Goal: Task Accomplishment & Management: Complete application form

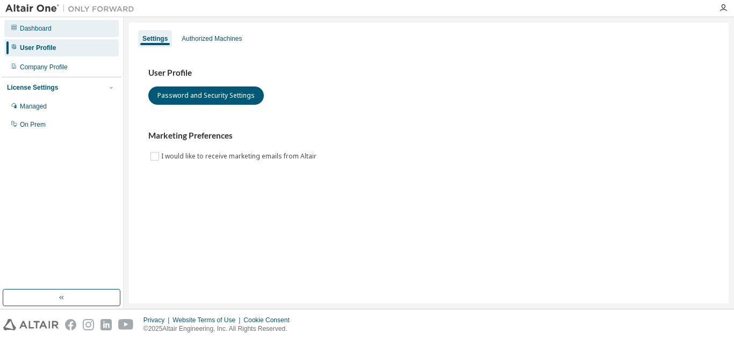
click at [44, 35] on div "Dashboard" at bounding box center [61, 28] width 114 height 17
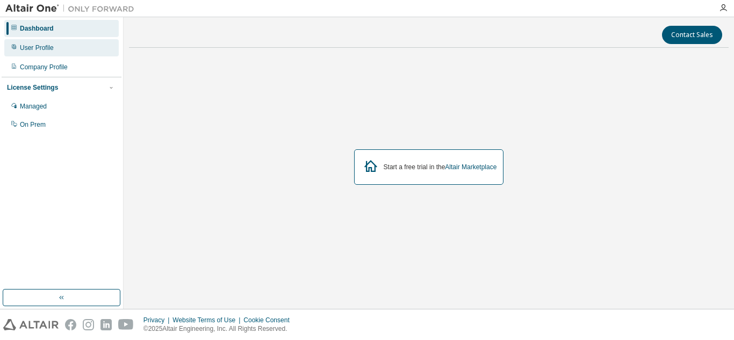
click at [46, 45] on div "User Profile" at bounding box center [37, 48] width 34 height 9
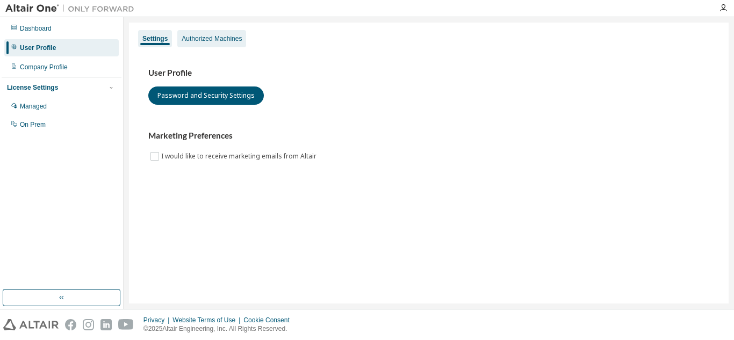
click at [201, 45] on div "Authorized Machines" at bounding box center [211, 38] width 69 height 17
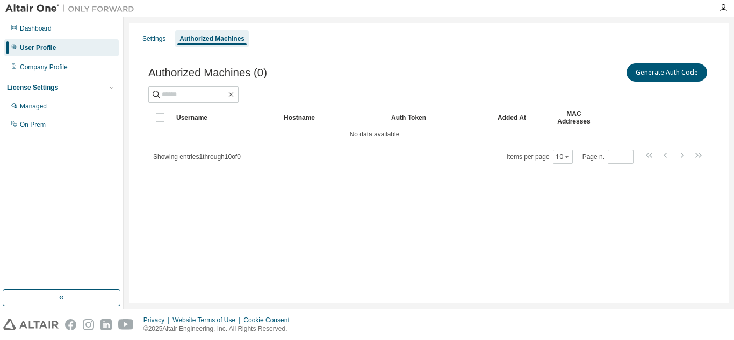
click at [171, 37] on div "Settings Authorized Machines" at bounding box center [428, 38] width 587 height 19
click at [159, 35] on div "Settings" at bounding box center [153, 38] width 23 height 9
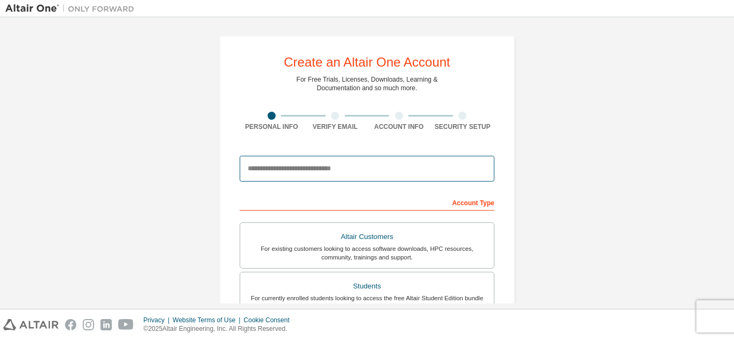
click at [403, 172] on input "email" at bounding box center [367, 169] width 255 height 26
paste input "**********"
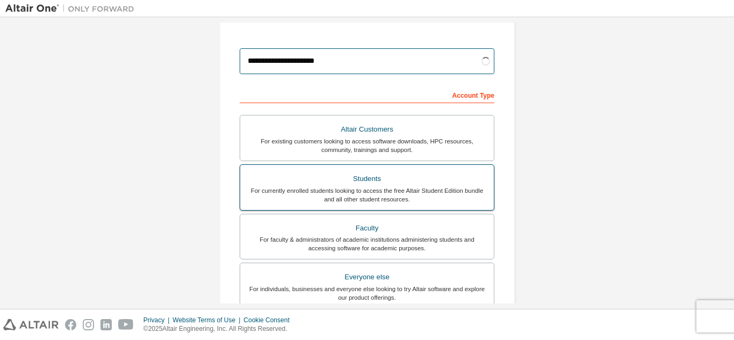
type input "**********"
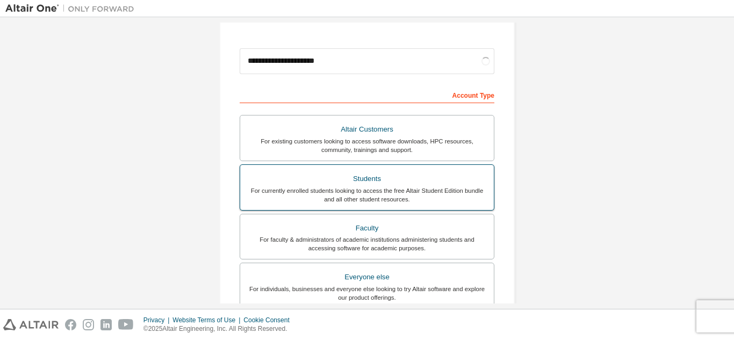
click at [409, 199] on div "For currently enrolled students looking to access the free Altair Student Editi…" at bounding box center [367, 194] width 241 height 17
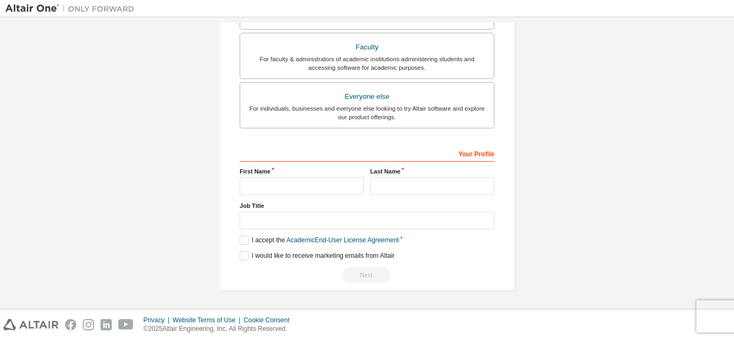
scroll to position [325, 0]
click at [357, 190] on input "text" at bounding box center [302, 186] width 124 height 18
type input "******"
click at [409, 192] on input "text" at bounding box center [432, 186] width 124 height 18
type input "**********"
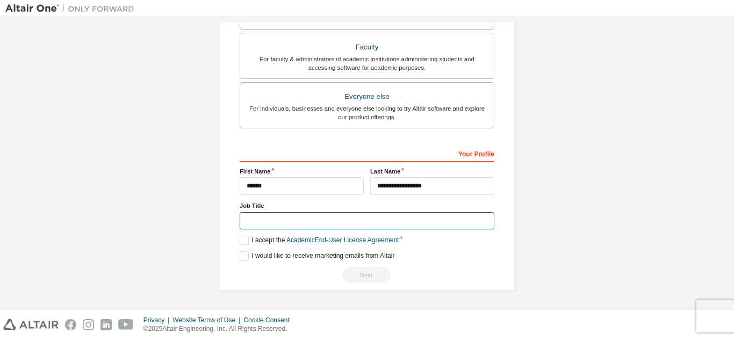
click at [430, 219] on input "text" at bounding box center [367, 221] width 255 height 18
type input "*******"
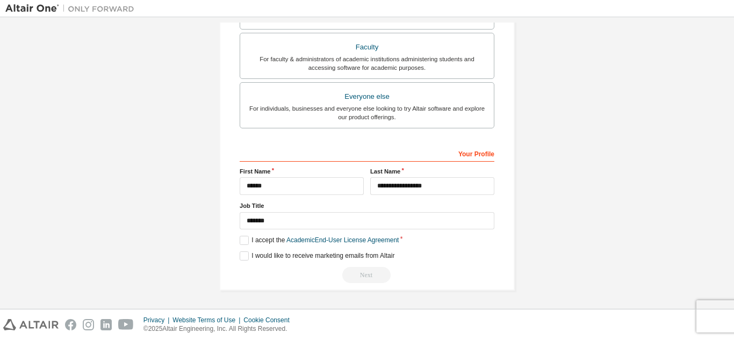
click at [242, 251] on div "**********" at bounding box center [367, 214] width 255 height 139
click at [244, 242] on label "I accept the Academic End-User License Agreement" at bounding box center [319, 240] width 159 height 9
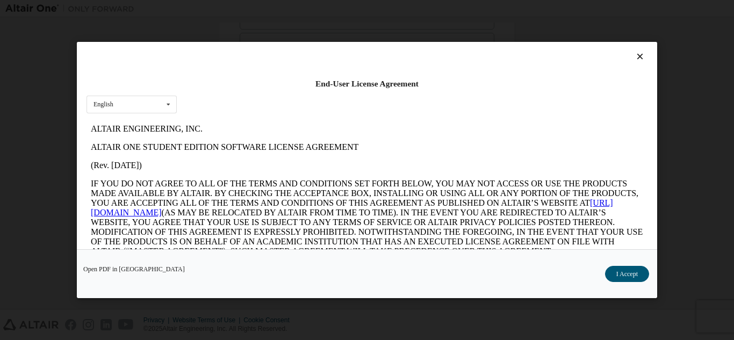
scroll to position [0, 0]
click at [636, 269] on button "I Accept" at bounding box center [627, 274] width 44 height 16
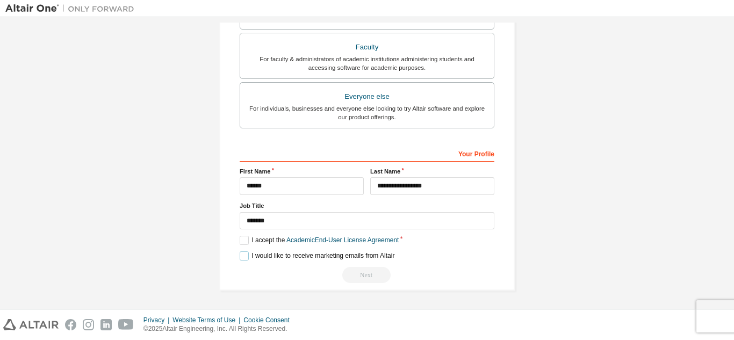
click at [242, 257] on label "I would like to receive marketing emails from Altair" at bounding box center [317, 256] width 155 height 9
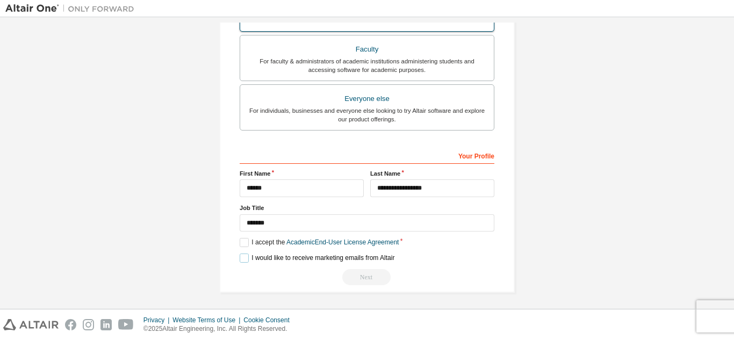
scroll to position [325, 0]
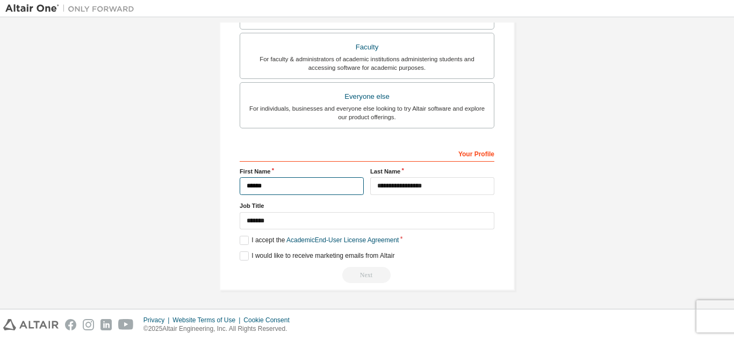
click at [326, 188] on input "******" at bounding box center [302, 186] width 124 height 18
click at [374, 272] on div "Next" at bounding box center [367, 275] width 255 height 16
click at [376, 268] on div "Next" at bounding box center [367, 275] width 255 height 16
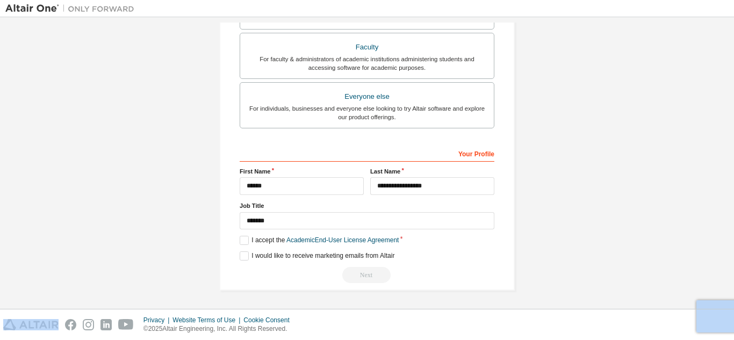
click at [376, 268] on div "Next" at bounding box center [367, 275] width 255 height 16
click at [365, 278] on div "Next" at bounding box center [367, 275] width 255 height 16
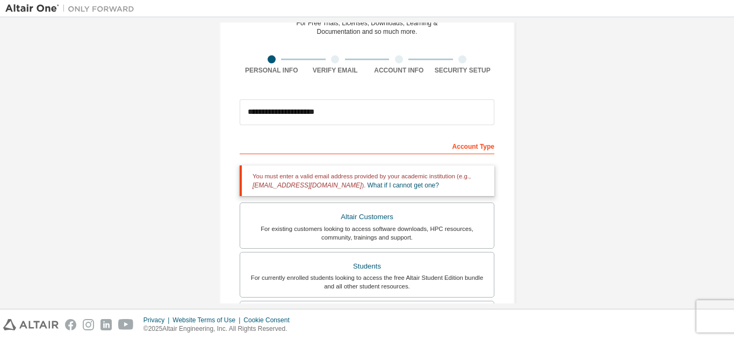
click at [387, 203] on div "Academic emails outside our recognised list will require manual verification. Y…" at bounding box center [367, 280] width 255 height 240
click at [392, 214] on div "Altair Customers" at bounding box center [367, 217] width 241 height 15
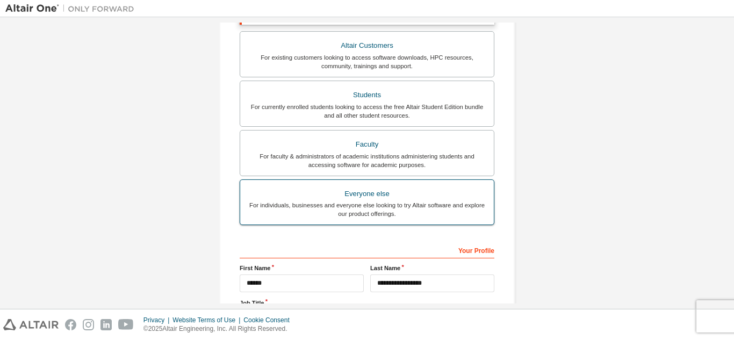
scroll to position [369, 0]
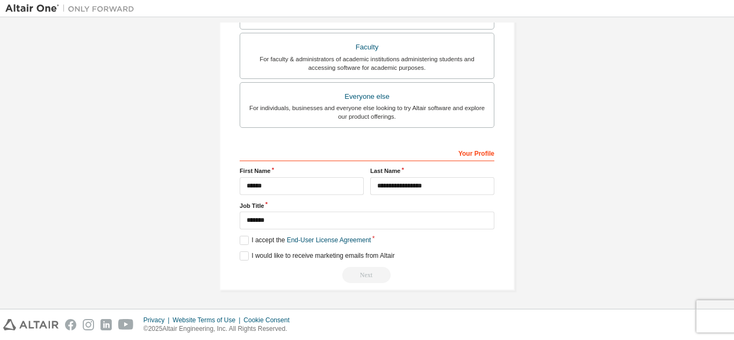
click at [358, 278] on div "Next" at bounding box center [367, 275] width 255 height 16
click at [241, 240] on label "I accept the End-User License Agreement" at bounding box center [305, 240] width 131 height 9
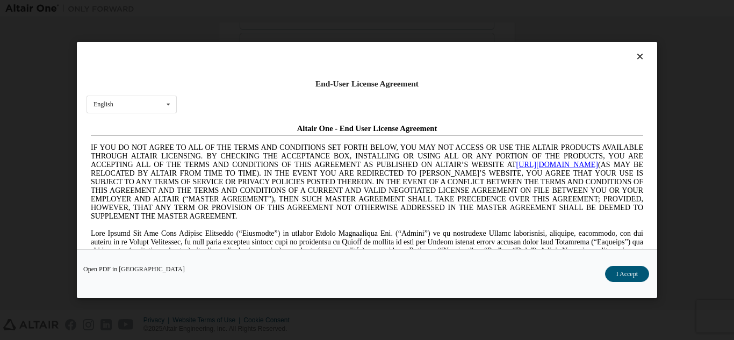
scroll to position [54, 0]
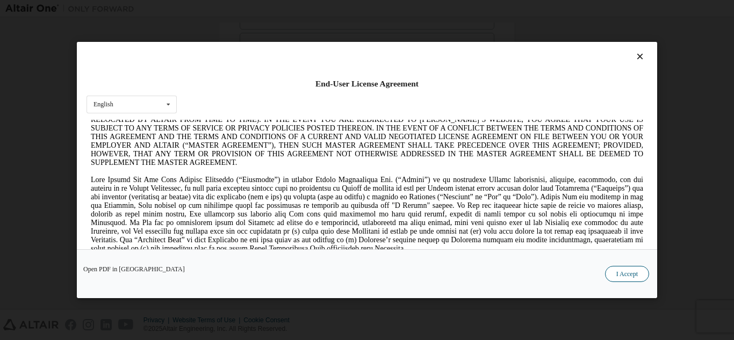
click at [614, 269] on button "I Accept" at bounding box center [627, 274] width 44 height 16
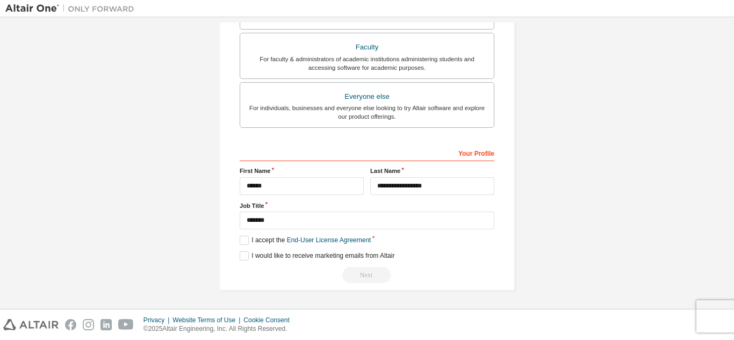
scroll to position [154, 0]
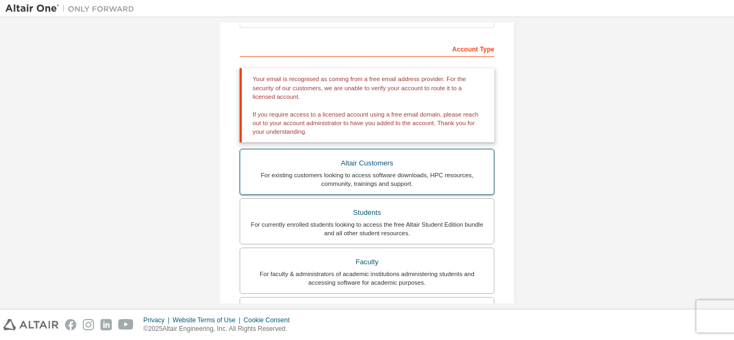
drag, startPoint x: 369, startPoint y: 192, endPoint x: 364, endPoint y: 206, distance: 14.8
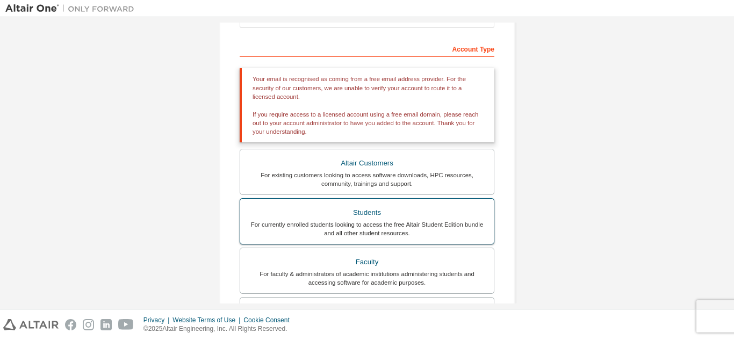
click at [369, 194] on label "Altair Customers For existing customers looking to access software downloads, H…" at bounding box center [367, 172] width 255 height 46
click at [353, 231] on div "For currently enrolled students looking to access the free Altair Student Editi…" at bounding box center [367, 228] width 241 height 17
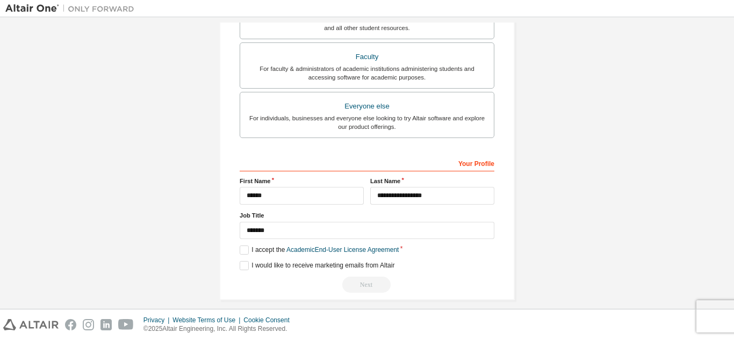
scroll to position [325, 0]
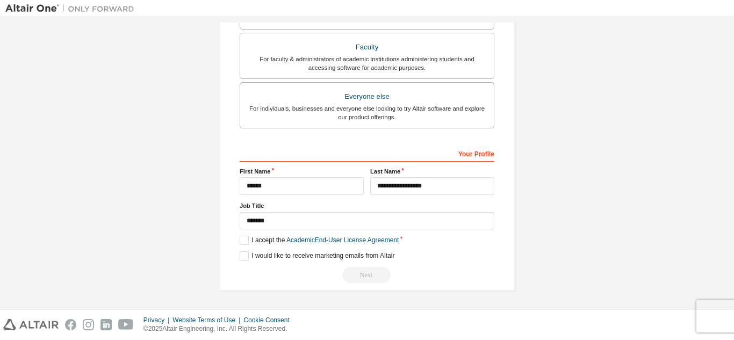
click at [240, 235] on div "**********" at bounding box center [367, 214] width 255 height 139
click at [249, 241] on label "I accept the Academic End-User License Agreement" at bounding box center [319, 240] width 159 height 9
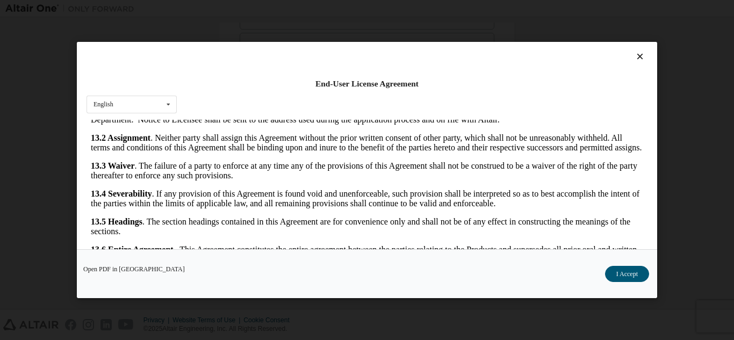
scroll to position [35, 0]
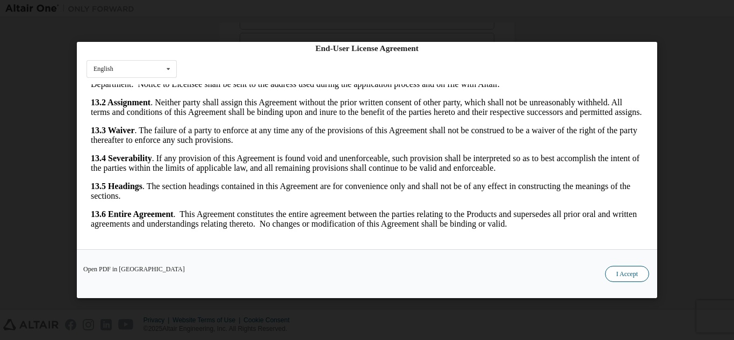
click at [622, 276] on button "I Accept" at bounding box center [627, 274] width 44 height 16
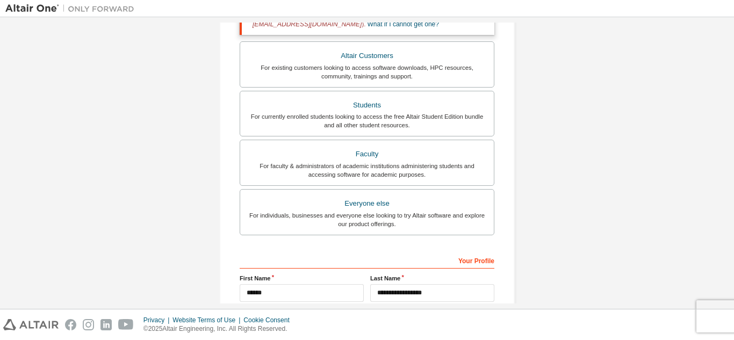
scroll to position [325, 0]
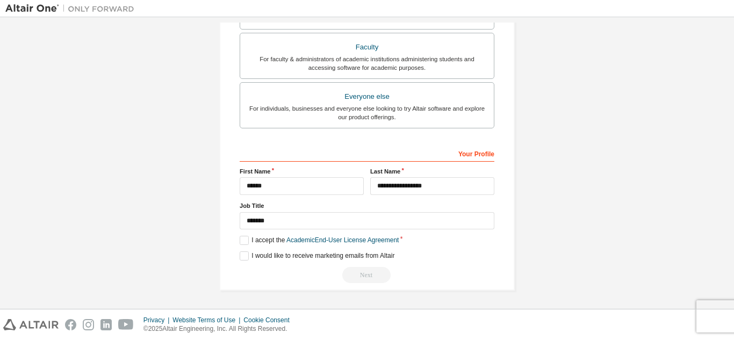
click at [360, 278] on div "Next" at bounding box center [367, 275] width 255 height 16
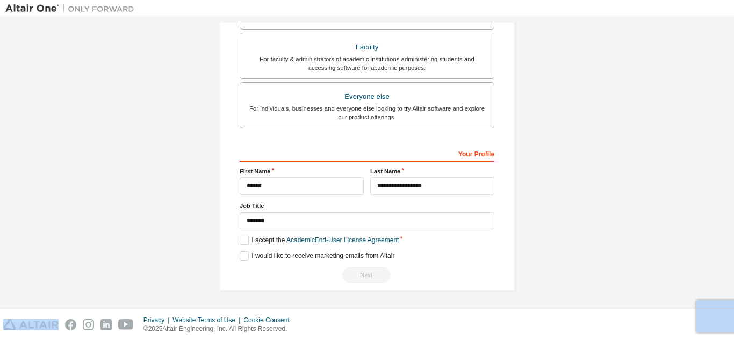
click at [361, 278] on div "Next" at bounding box center [367, 275] width 255 height 16
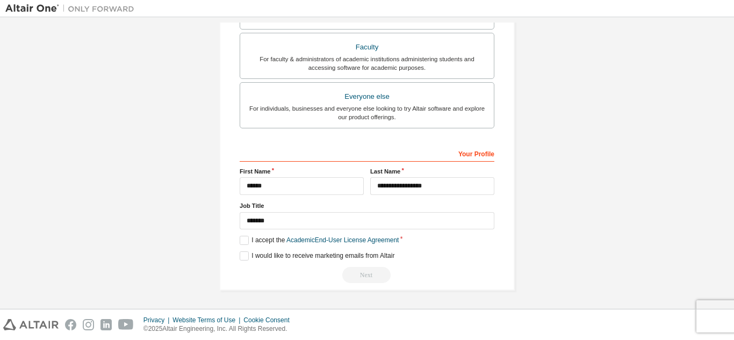
click at [374, 292] on div "**********" at bounding box center [366, 1] width 321 height 606
click at [381, 284] on div "**********" at bounding box center [367, 1] width 296 height 580
click at [379, 276] on div "Next" at bounding box center [367, 275] width 255 height 16
click at [377, 276] on div "Next" at bounding box center [367, 275] width 255 height 16
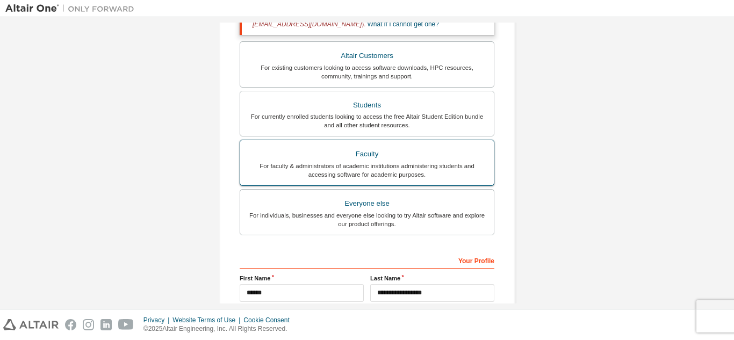
scroll to position [164, 0]
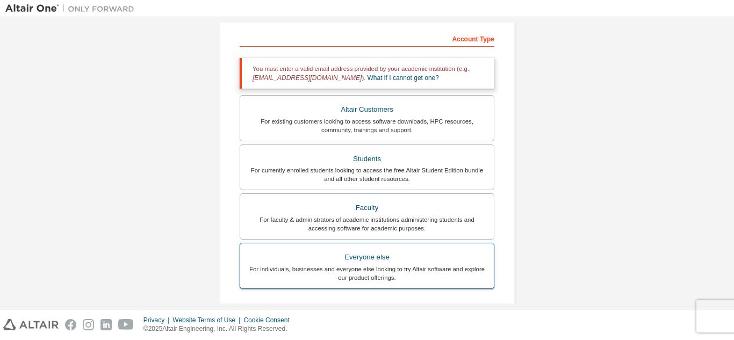
click at [358, 264] on div "Everyone else" at bounding box center [367, 257] width 241 height 15
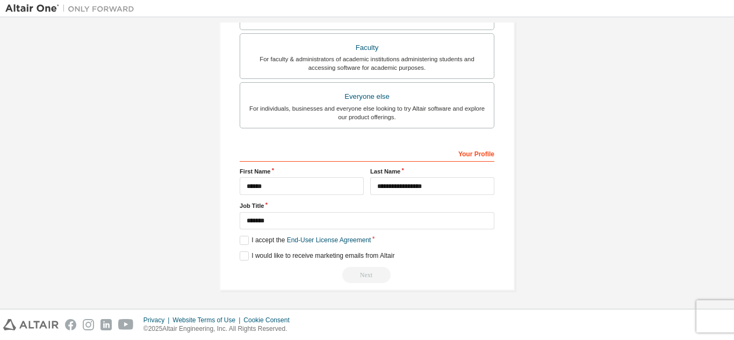
scroll to position [127, 0]
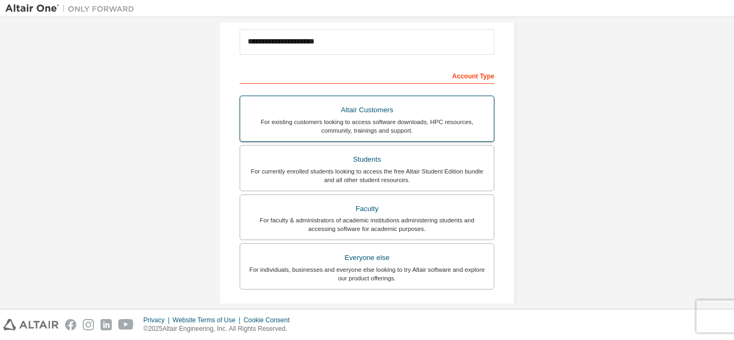
click at [393, 130] on div "For existing customers looking to access software downloads, HPC resources, com…" at bounding box center [367, 126] width 241 height 17
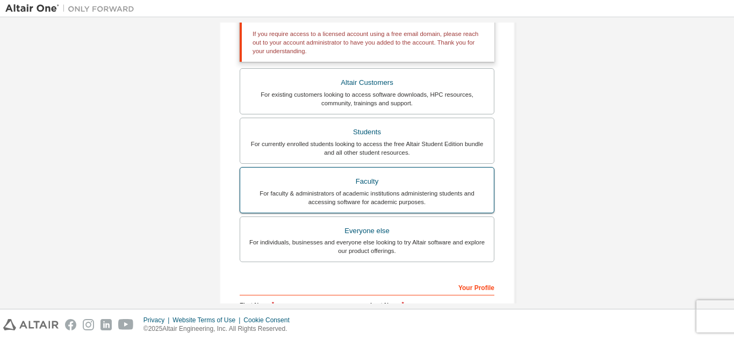
click at [412, 187] on div "Faculty" at bounding box center [367, 181] width 241 height 15
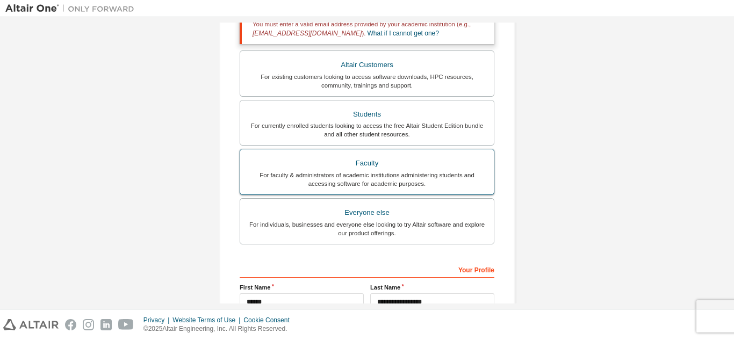
scroll to position [316, 0]
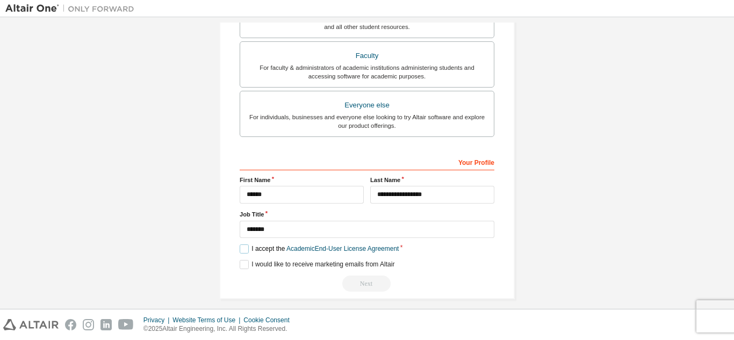
click at [246, 247] on label "I accept the Academic End-User License Agreement" at bounding box center [319, 249] width 159 height 9
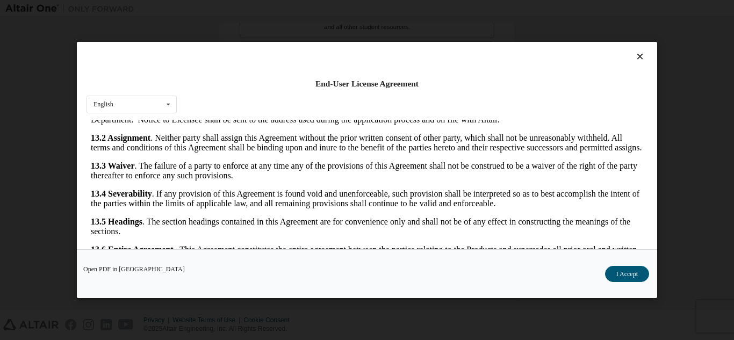
scroll to position [35, 0]
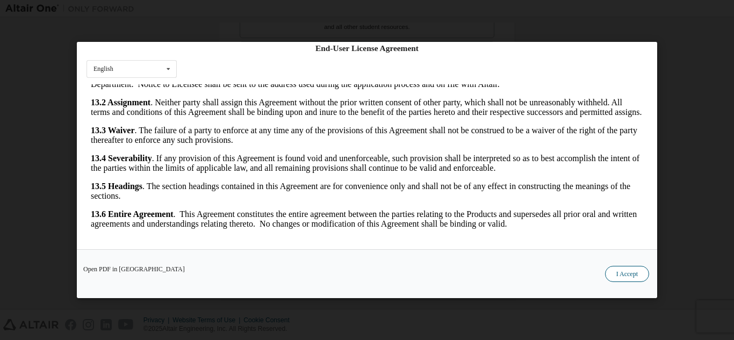
click at [618, 274] on button "I Accept" at bounding box center [627, 274] width 44 height 16
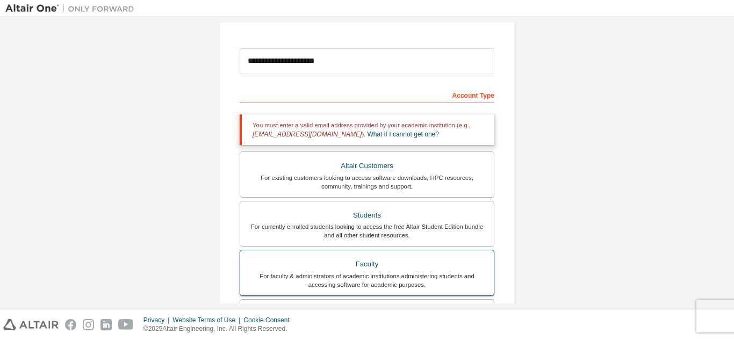
scroll to position [161, 0]
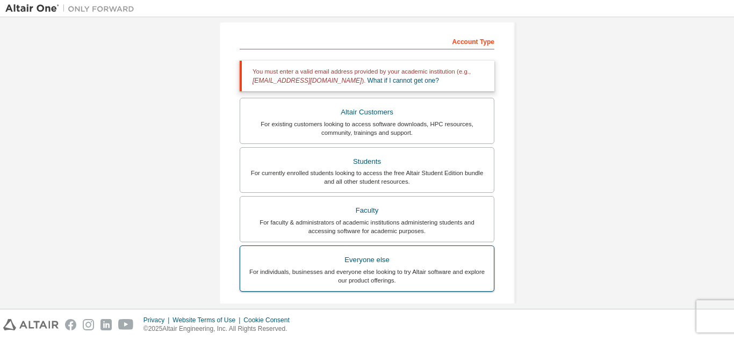
click at [400, 274] on div "For individuals, businesses and everyone else looking to try Altair software an…" at bounding box center [367, 276] width 241 height 17
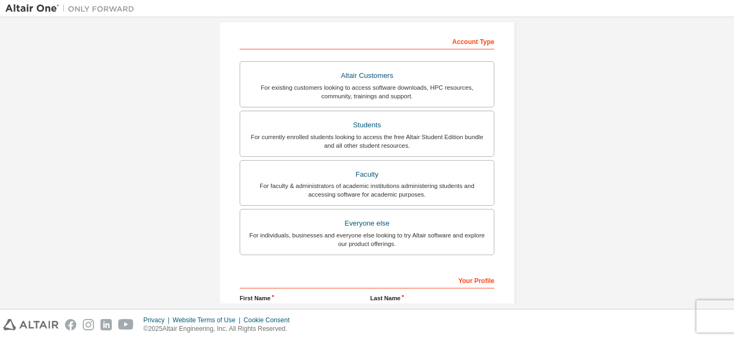
scroll to position [54, 0]
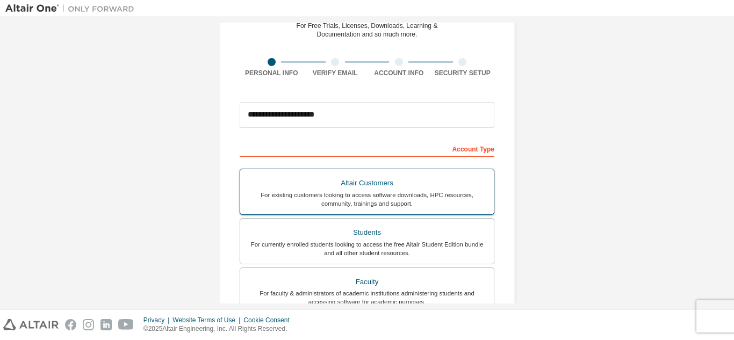
click at [424, 209] on label "Altair Customers For existing customers looking to access software downloads, H…" at bounding box center [367, 192] width 255 height 46
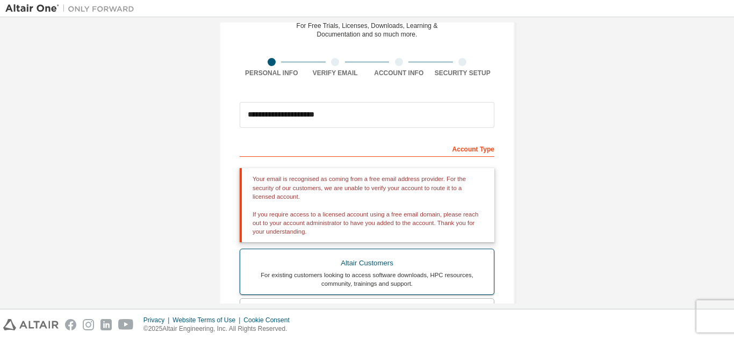
scroll to position [161, 0]
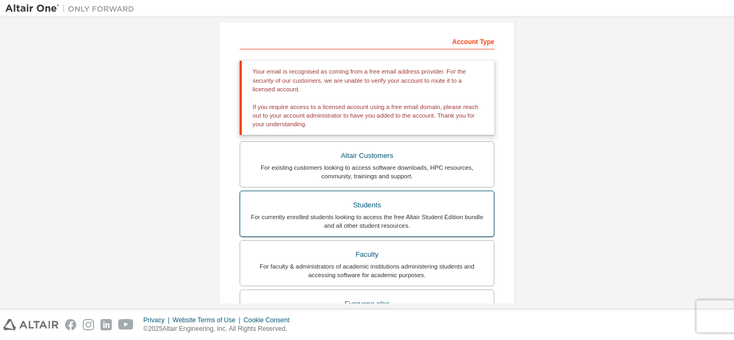
click at [423, 214] on div "For currently enrolled students looking to access the free Altair Student Editi…" at bounding box center [367, 221] width 241 height 17
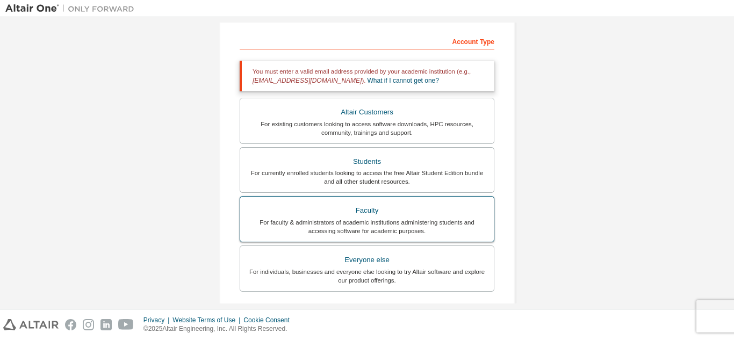
click at [419, 240] on label "Faculty For faculty & administrators of academic institutions administering stu…" at bounding box center [367, 219] width 255 height 46
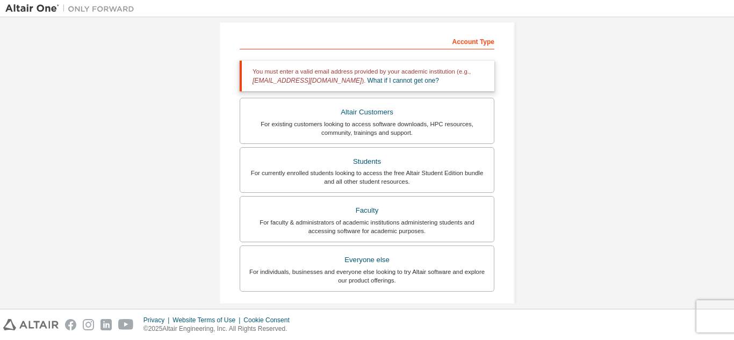
scroll to position [269, 0]
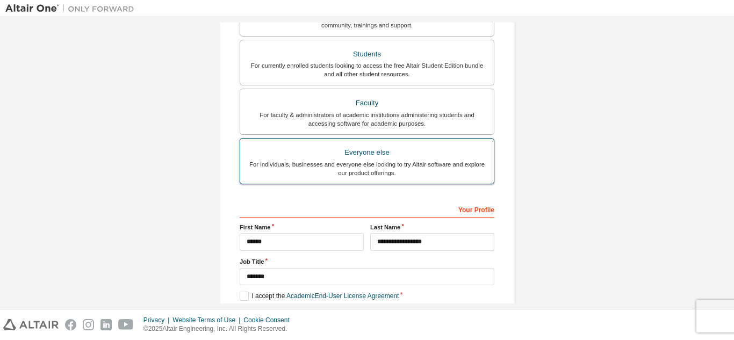
click at [413, 172] on div "For individuals, businesses and everyone else looking to try Altair software an…" at bounding box center [367, 168] width 241 height 17
click at [327, 163] on div "For individuals, businesses and everyone else looking to try Altair software an…" at bounding box center [367, 168] width 241 height 17
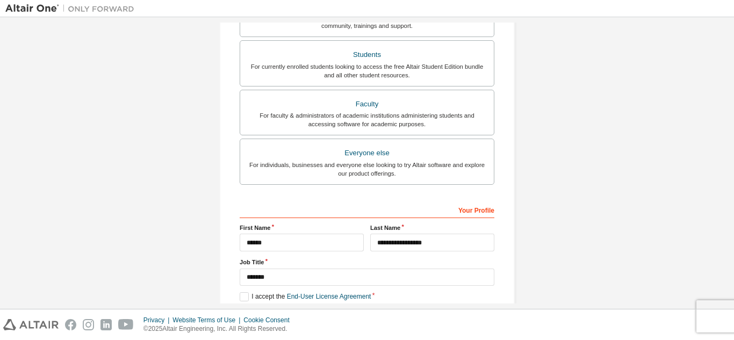
scroll to position [288, 0]
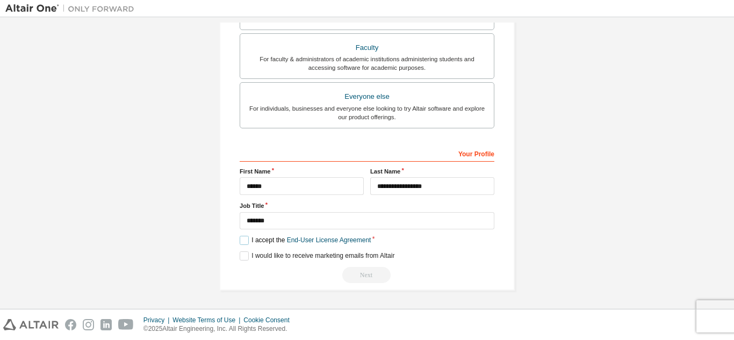
click at [240, 238] on label "I accept the End-User License Agreement" at bounding box center [305, 240] width 131 height 9
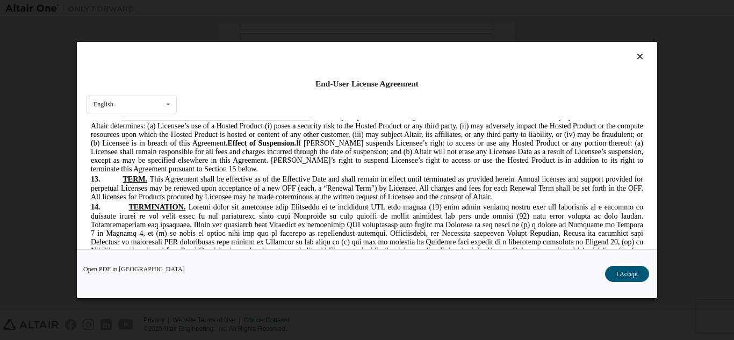
scroll to position [2419, 0]
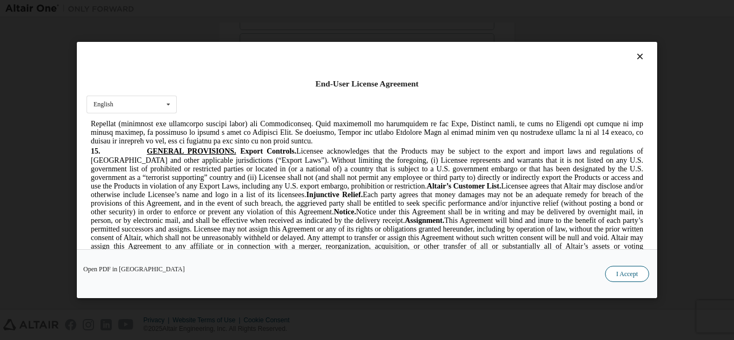
click at [620, 274] on button "I Accept" at bounding box center [627, 274] width 44 height 16
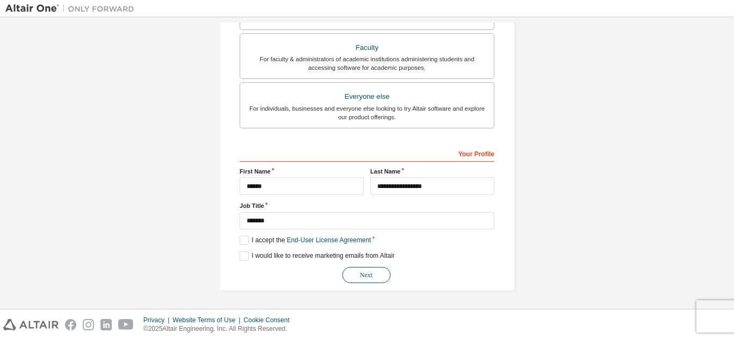
click at [365, 270] on button "Next" at bounding box center [366, 275] width 48 height 16
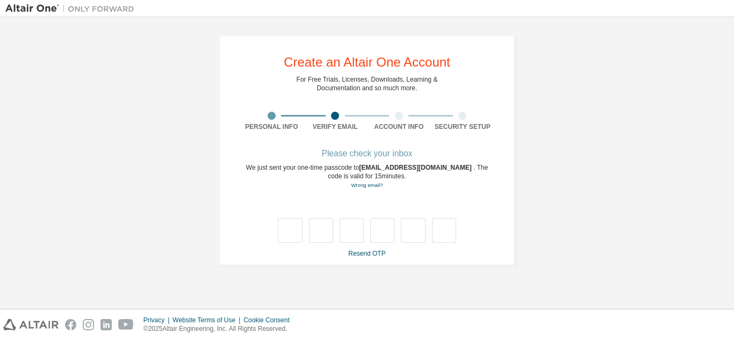
type input "*"
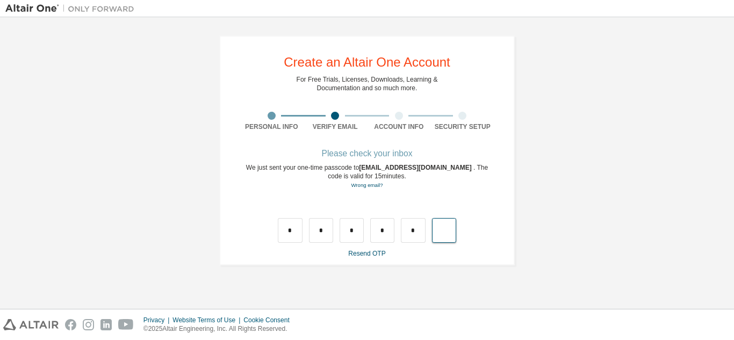
type input "*"
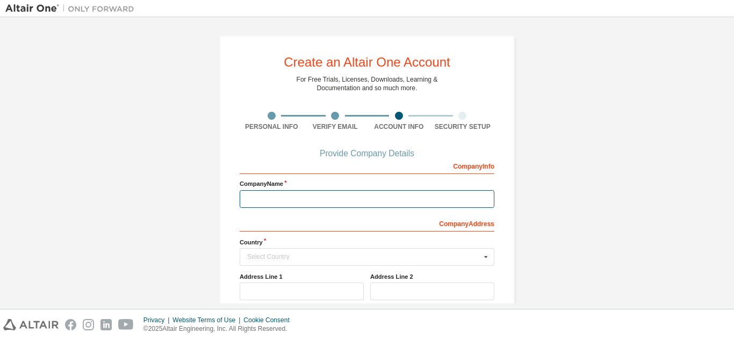
click at [468, 203] on input "text" at bounding box center [367, 199] width 255 height 18
click at [473, 263] on input "text" at bounding box center [368, 257] width 254 height 17
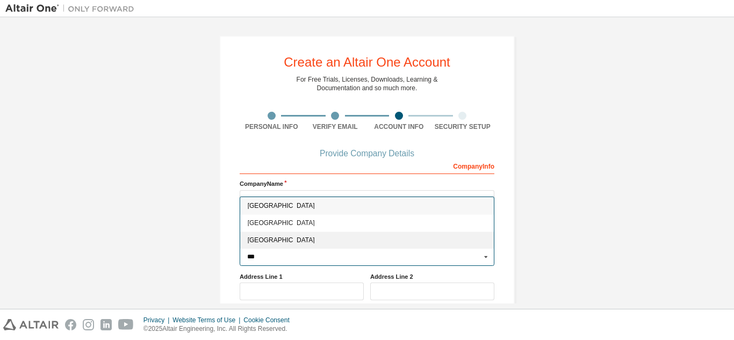
type input "***"
click at [304, 239] on span "Indonesia" at bounding box center [367, 241] width 239 height 6
type input "***"
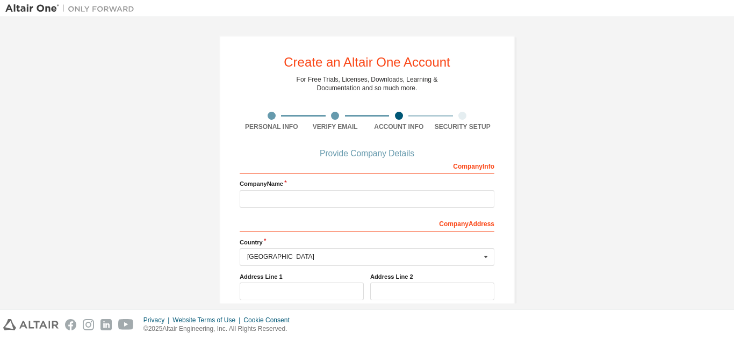
click at [345, 210] on div "Company Info Company Name Company Address *** Country Indonesia Afghanistan Åla…" at bounding box center [367, 280] width 255 height 247
click at [362, 200] on input "text" at bounding box center [367, 199] width 255 height 18
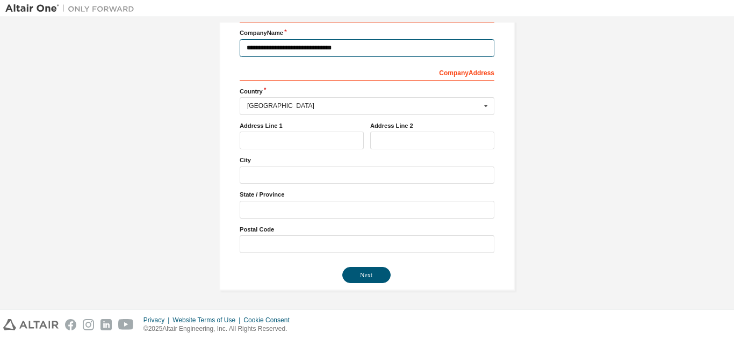
type input "**********"
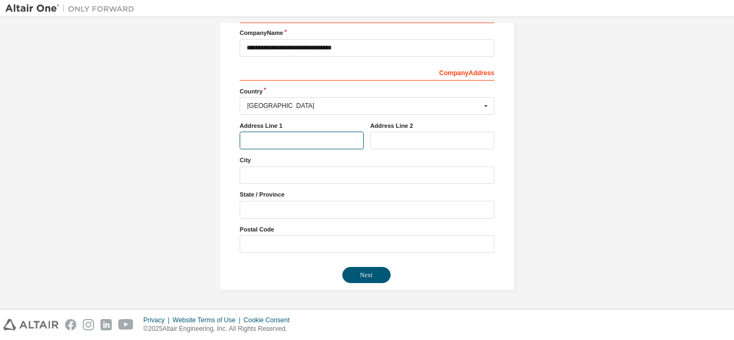
click at [321, 139] on input "text" at bounding box center [302, 141] width 124 height 18
type input "**********"
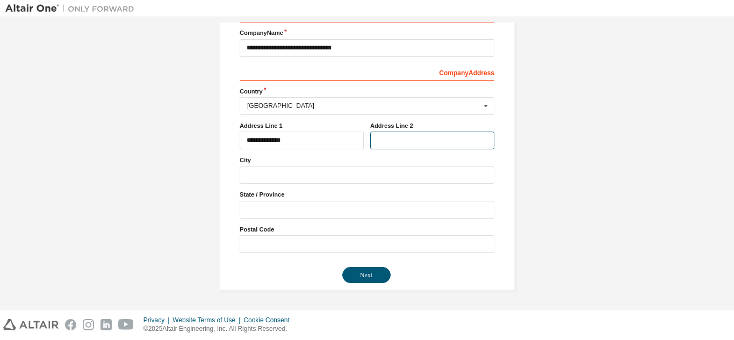
drag, startPoint x: 411, startPoint y: 132, endPoint x: 412, endPoint y: 147, distance: 14.6
click at [412, 147] on input "text" at bounding box center [432, 141] width 124 height 18
type input "**********"
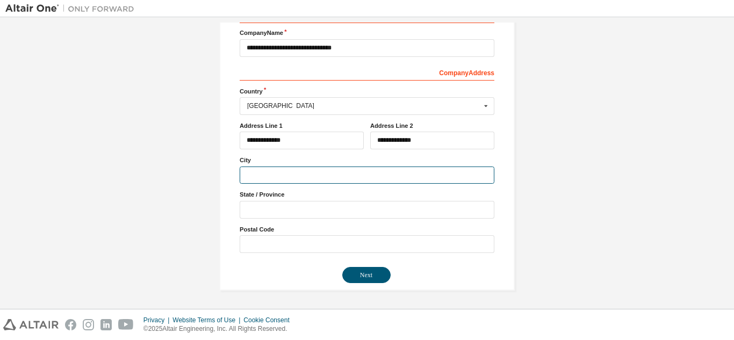
click at [392, 170] on input "text" at bounding box center [367, 176] width 255 height 18
type input "**********"
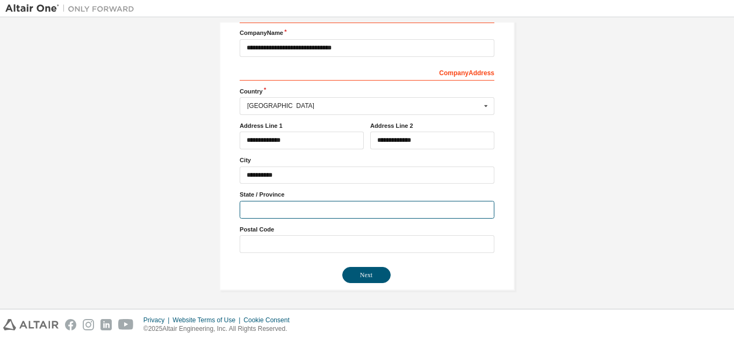
click at [377, 213] on input "text" at bounding box center [367, 210] width 255 height 18
type input "**********"
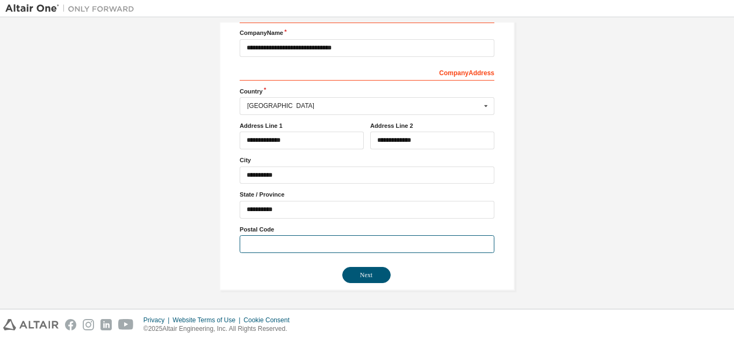
click at [442, 243] on input "text" at bounding box center [367, 244] width 255 height 18
type input "*****"
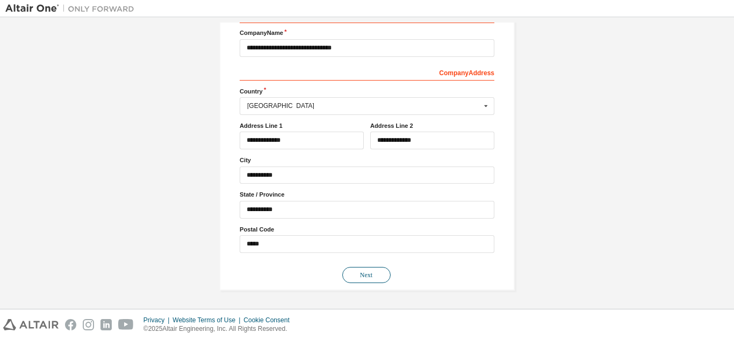
click at [384, 272] on button "Next" at bounding box center [366, 275] width 48 height 16
